Goal: Task Accomplishment & Management: Complete application form

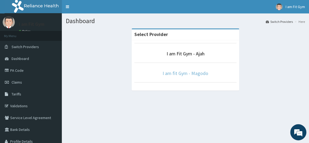
click at [178, 74] on link "I am fit Gym - Magodo" at bounding box center [186, 73] width 46 height 6
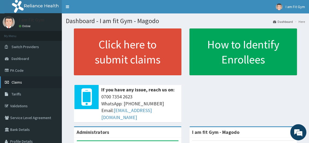
click at [21, 80] on span "Claims" at bounding box center [17, 82] width 10 height 5
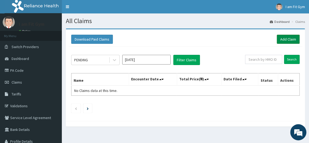
click at [281, 41] on link "Add Claim" at bounding box center [288, 39] width 23 height 9
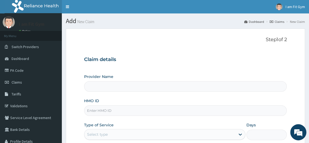
type input "I am fit Gym - Magodo"
type input "1"
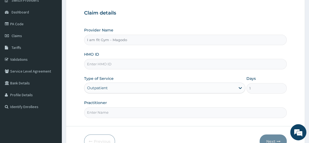
scroll to position [50, 0]
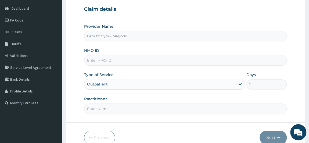
click at [122, 61] on input "HMO ID" at bounding box center [185, 60] width 203 height 10
type input "KUD/10437/B"
click at [105, 109] on input "Practitioner" at bounding box center [185, 109] width 203 height 10
type input "RAZZIECMB"
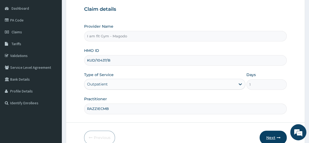
click at [271, 134] on button "Next" at bounding box center [273, 138] width 27 height 14
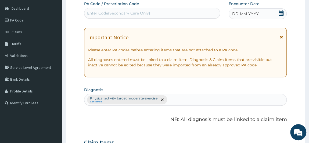
click at [281, 15] on icon at bounding box center [281, 12] width 5 height 5
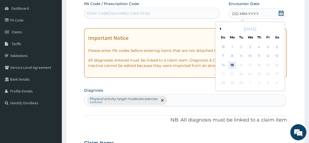
click at [232, 63] on div "15" at bounding box center [232, 65] width 8 height 8
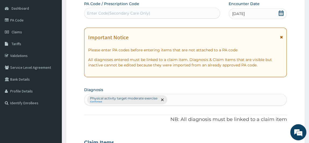
scroll to position [176, 0]
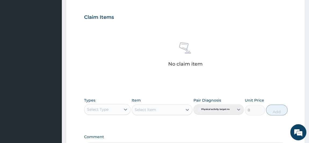
click at [92, 101] on label "Types" at bounding box center [89, 100] width 11 height 5
click at [92, 105] on div "Select Type" at bounding box center [102, 109] width 37 height 9
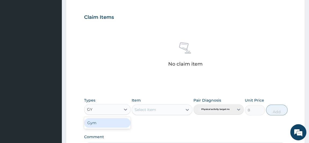
type input "GYM"
click at [94, 121] on div "Gym" at bounding box center [107, 123] width 47 height 10
click at [151, 109] on div "Select Item" at bounding box center [162, 109] width 61 height 11
click at [149, 112] on div "Select Item" at bounding box center [157, 109] width 51 height 9
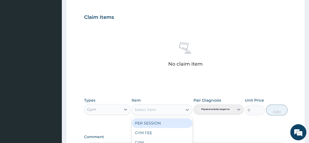
click at [149, 123] on div "PER SESSION" at bounding box center [162, 123] width 61 height 10
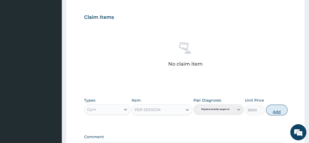
click at [280, 111] on button "Add" at bounding box center [277, 110] width 22 height 11
type input "0"
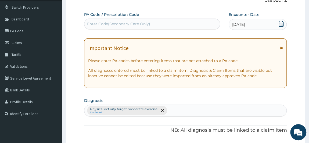
scroll to position [0, 0]
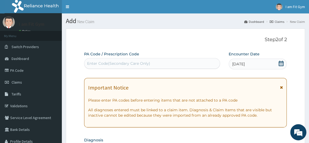
click at [99, 61] on div "Enter Code(Secondary Care Only)" at bounding box center [118, 63] width 63 height 5
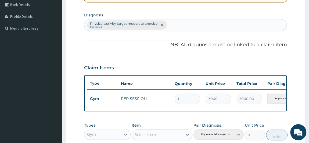
scroll to position [222, 0]
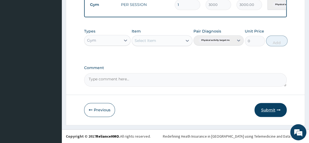
type input "PA/FDD9AF"
click at [262, 107] on button "Submit" at bounding box center [271, 110] width 32 height 14
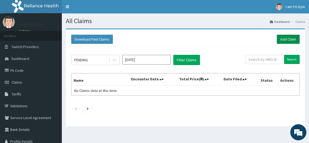
click at [281, 39] on link "Add Claim" at bounding box center [288, 39] width 23 height 9
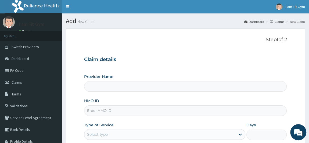
type input "I am fit Gym - Magodo"
type input "1"
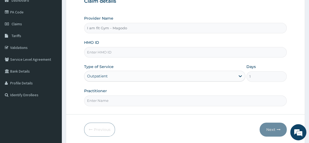
scroll to position [61, 0]
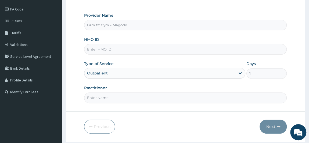
click at [131, 50] on input "HMO ID" at bounding box center [185, 49] width 203 height 10
type input "CCR/10030/A"
click at [99, 97] on input "Practitioner" at bounding box center [185, 98] width 203 height 10
type input "RAZZIECMB"
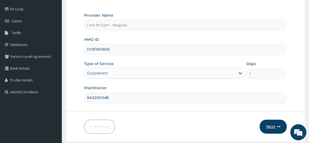
click at [266, 123] on button "Next" at bounding box center [273, 127] width 27 height 14
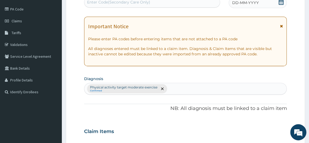
click at [264, 5] on div "DD-MM-YYYY" at bounding box center [258, 2] width 58 height 11
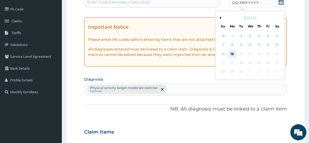
click at [232, 54] on div "15" at bounding box center [232, 54] width 8 height 8
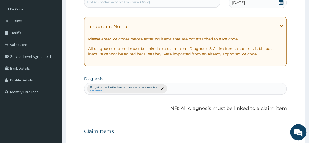
scroll to position [186, 0]
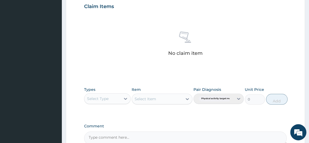
click at [100, 97] on div "Select Type" at bounding box center [98, 98] width 22 height 5
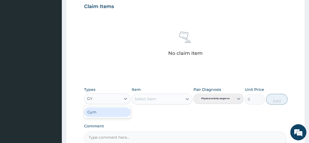
type input "GYM"
click at [103, 114] on div "Gym" at bounding box center [107, 112] width 47 height 10
click at [154, 97] on div "Select Item" at bounding box center [162, 99] width 61 height 11
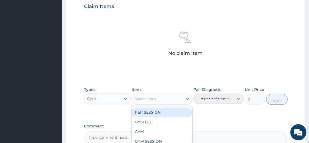
click at [148, 96] on div "Select Item" at bounding box center [146, 98] width 22 height 5
click at [145, 113] on div "PER SESSION" at bounding box center [162, 113] width 61 height 10
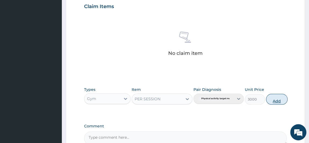
click at [276, 98] on button "Add" at bounding box center [277, 99] width 22 height 11
type input "0"
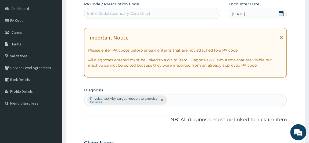
scroll to position [0, 0]
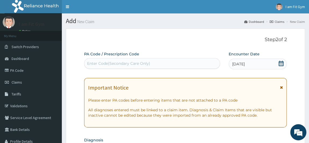
click at [126, 61] on div "Enter Code(Secondary Care Only)" at bounding box center [118, 63] width 63 height 5
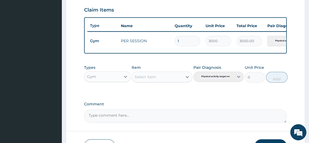
scroll to position [222, 0]
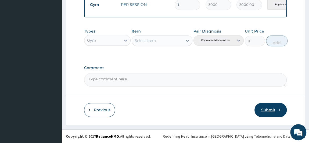
type input "PA/6A93A1"
click at [269, 106] on button "Submit" at bounding box center [271, 110] width 32 height 14
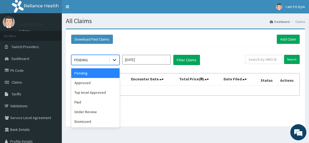
click at [117, 60] on div at bounding box center [115, 60] width 10 height 10
click at [87, 85] on div "Approved" at bounding box center [95, 83] width 48 height 10
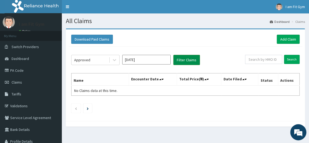
click at [182, 61] on button "Filter Claims" at bounding box center [187, 60] width 27 height 10
